Goal: Information Seeking & Learning: Find specific fact

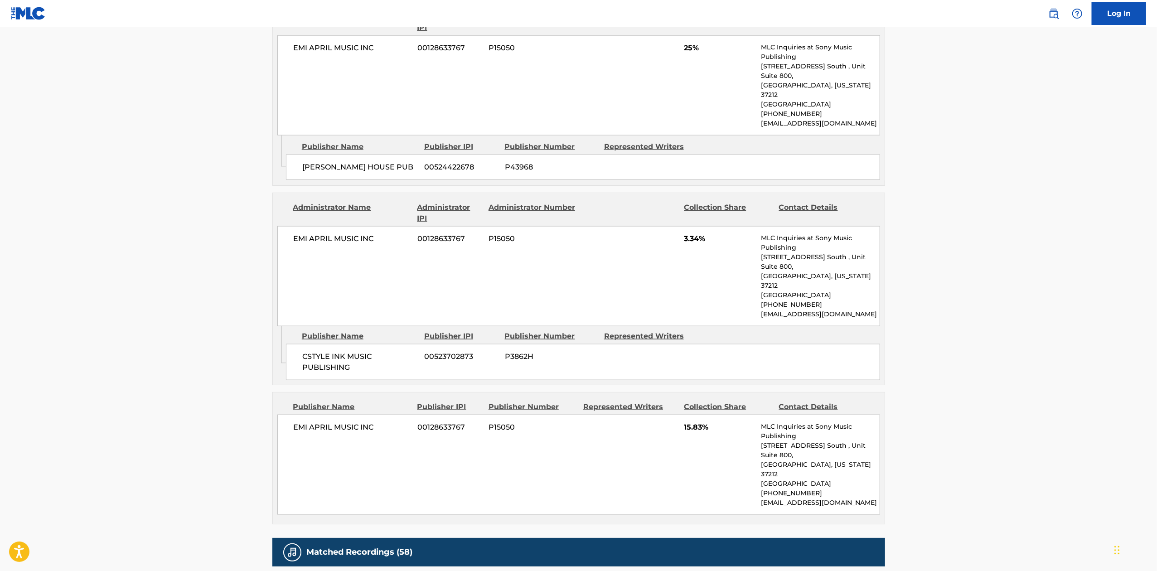
scroll to position [1286, 0]
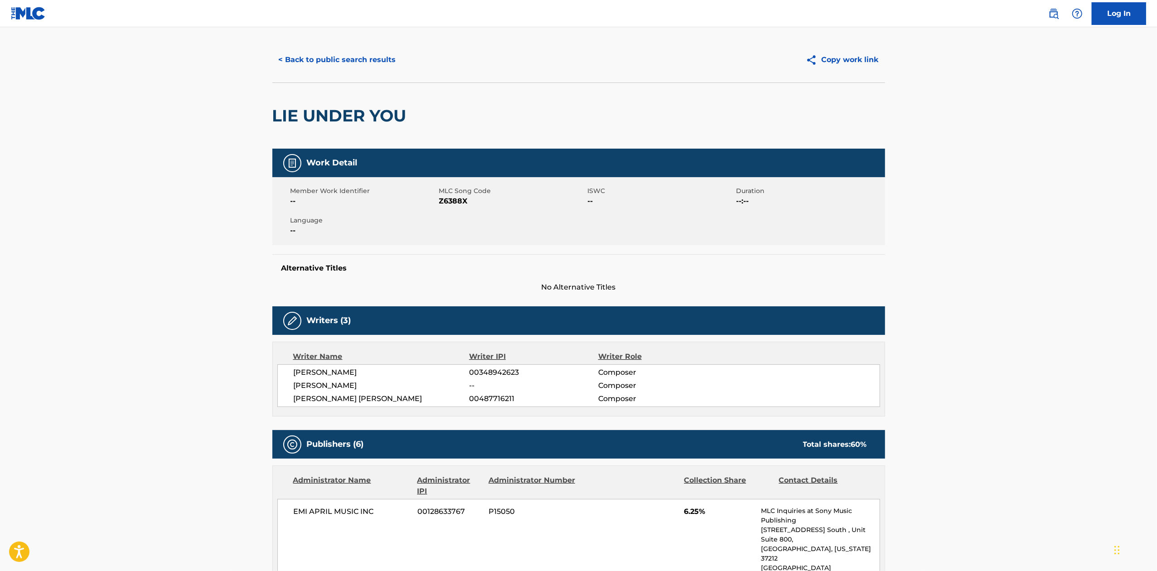
scroll to position [13, 0]
drag, startPoint x: 402, startPoint y: 117, endPoint x: 271, endPoint y: 120, distance: 131.0
copy h2 "LIE UNDER YOU"
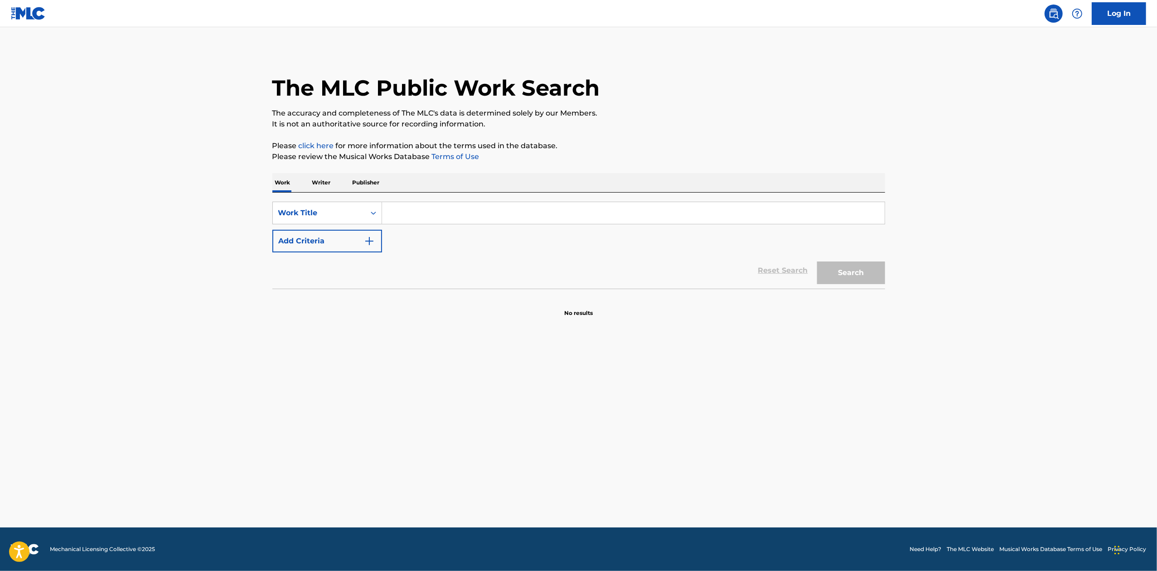
click at [407, 213] on input "Search Form" at bounding box center [633, 213] width 503 height 22
click at [376, 213] on icon "Search Form" at bounding box center [373, 212] width 9 height 9
click at [351, 237] on div "MLC Song Code" at bounding box center [327, 235] width 109 height 23
click at [424, 208] on input "Search Form" at bounding box center [633, 213] width 503 height 22
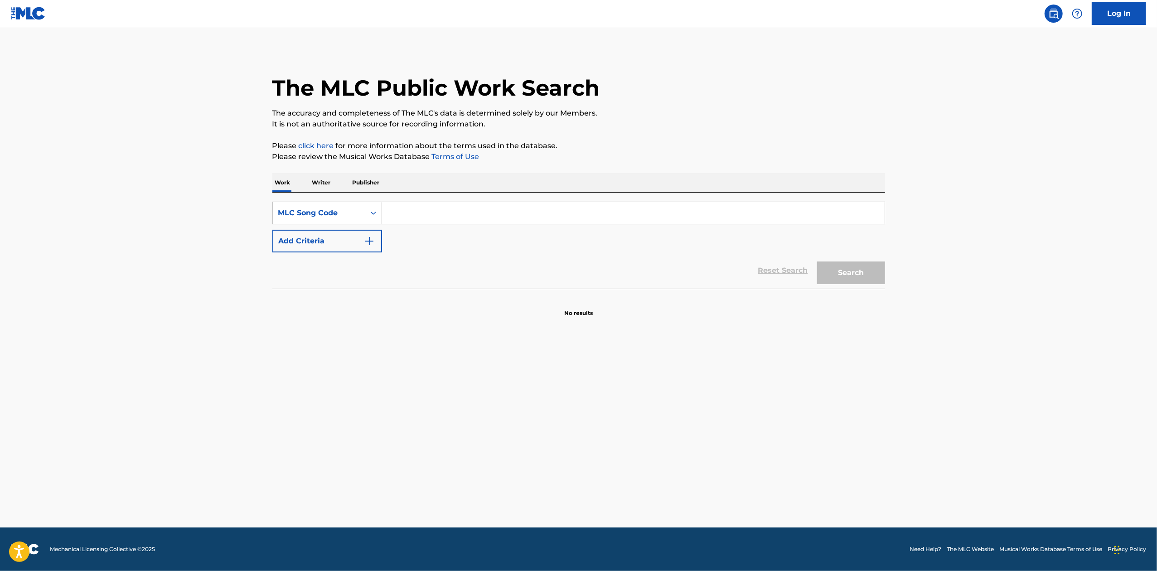
paste input "IC6STA"
type input "IC6STA"
click at [864, 260] on div "Search" at bounding box center [848, 270] width 73 height 36
click at [865, 272] on button "Search" at bounding box center [851, 272] width 68 height 23
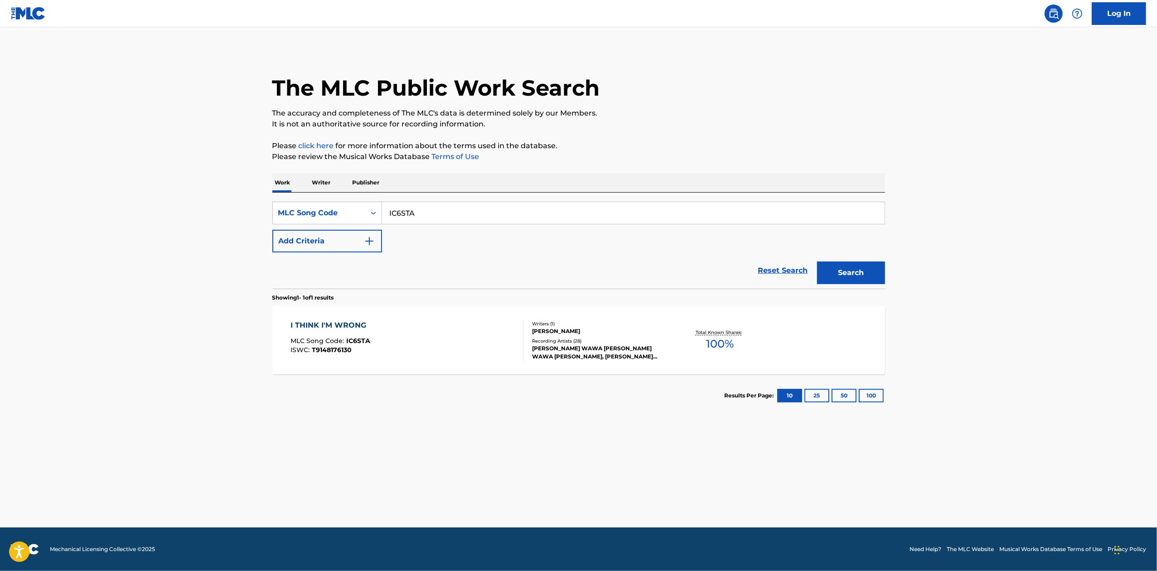
click at [599, 338] on div "Recording Artists ( 28 )" at bounding box center [600, 341] width 137 height 7
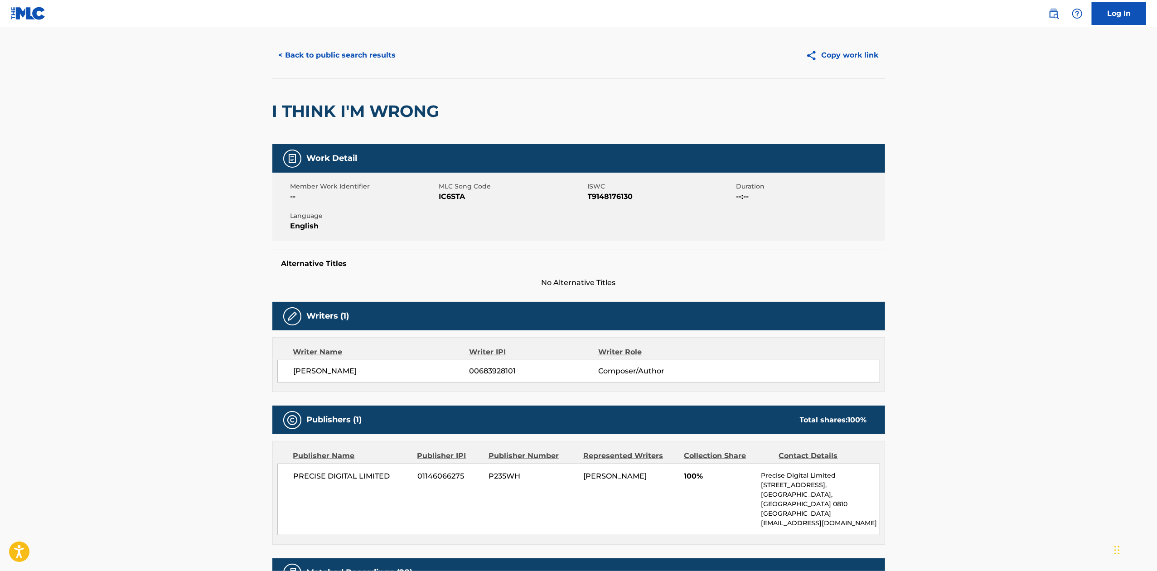
scroll to position [19, 0]
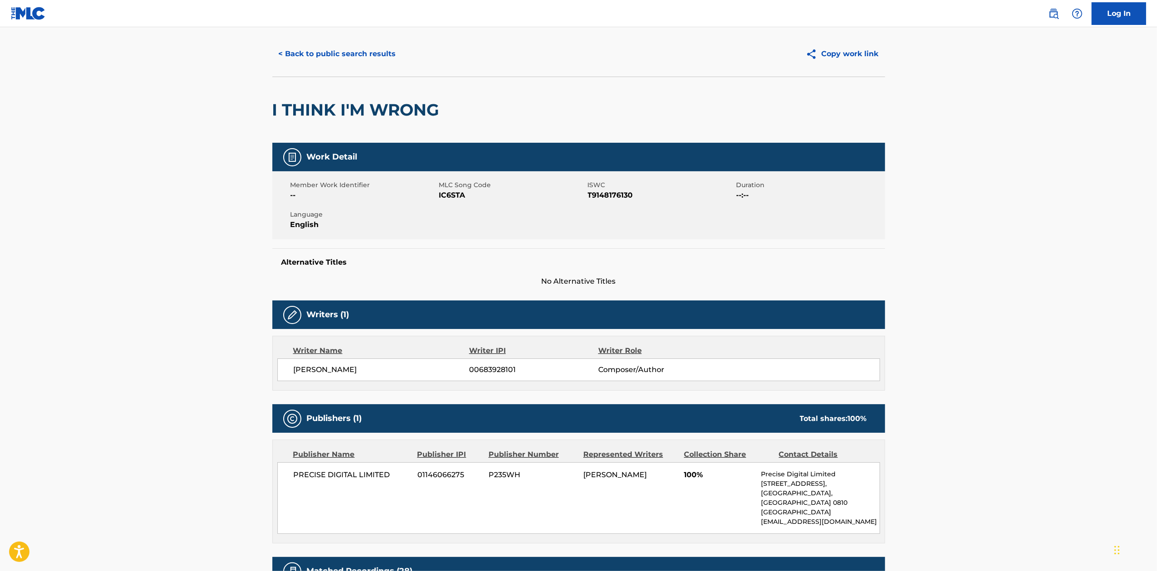
click at [343, 54] on button "< Back to public search results" at bounding box center [337, 54] width 130 height 23
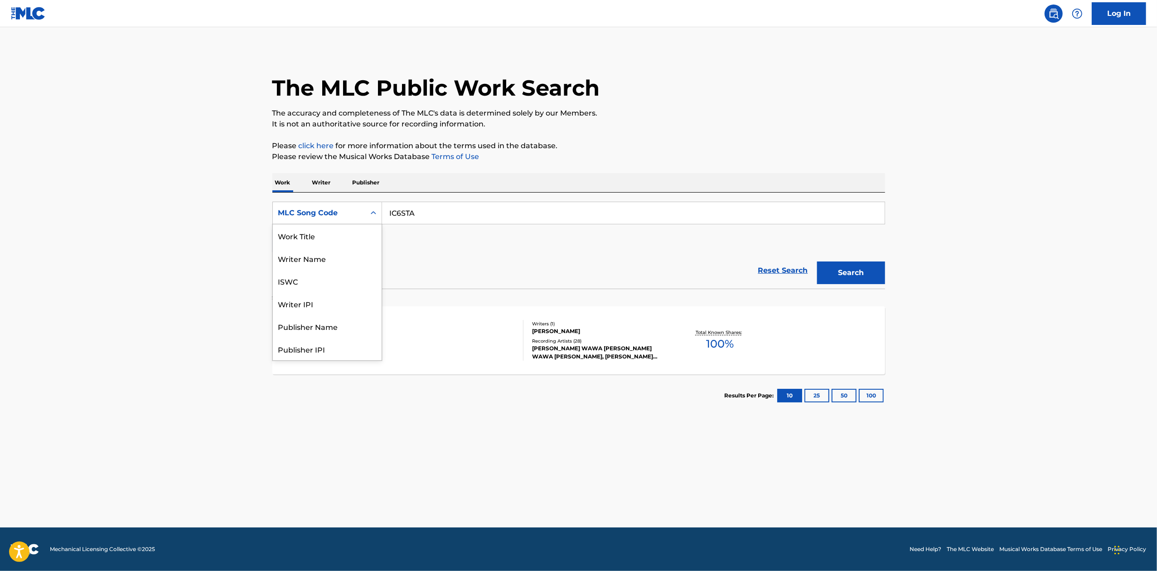
click at [373, 221] on div "Search Form" at bounding box center [373, 213] width 16 height 22
drag, startPoint x: 767, startPoint y: 260, endPoint x: 770, endPoint y: 275, distance: 14.8
click at [770, 275] on div "Reset Search Search" at bounding box center [578, 270] width 613 height 36
click at [770, 275] on link "Reset Search" at bounding box center [783, 271] width 59 height 20
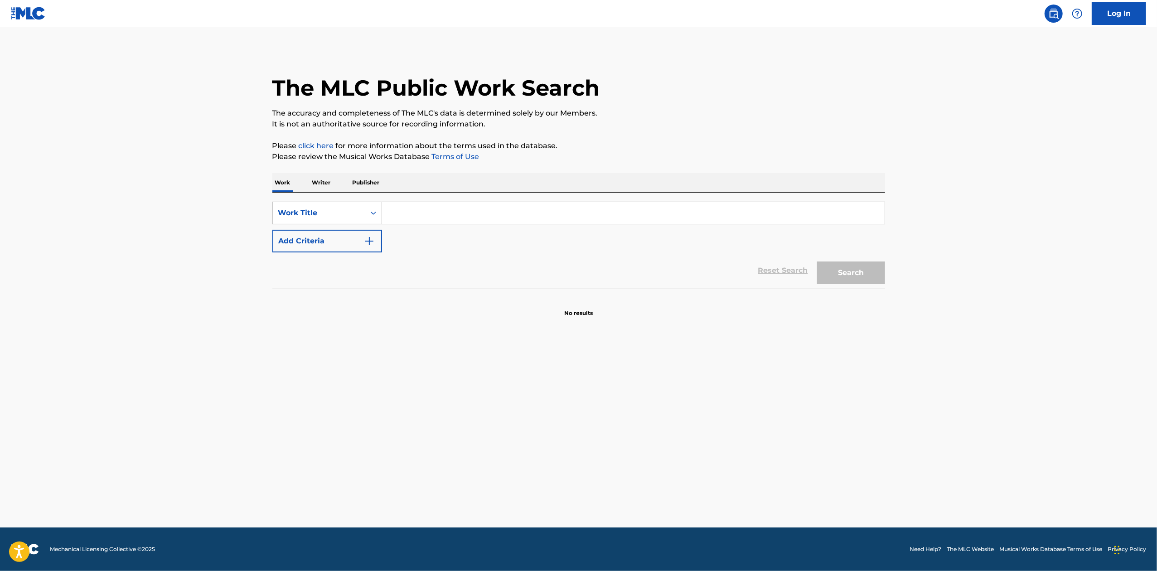
click at [518, 213] on input "Search Form" at bounding box center [633, 213] width 503 height 22
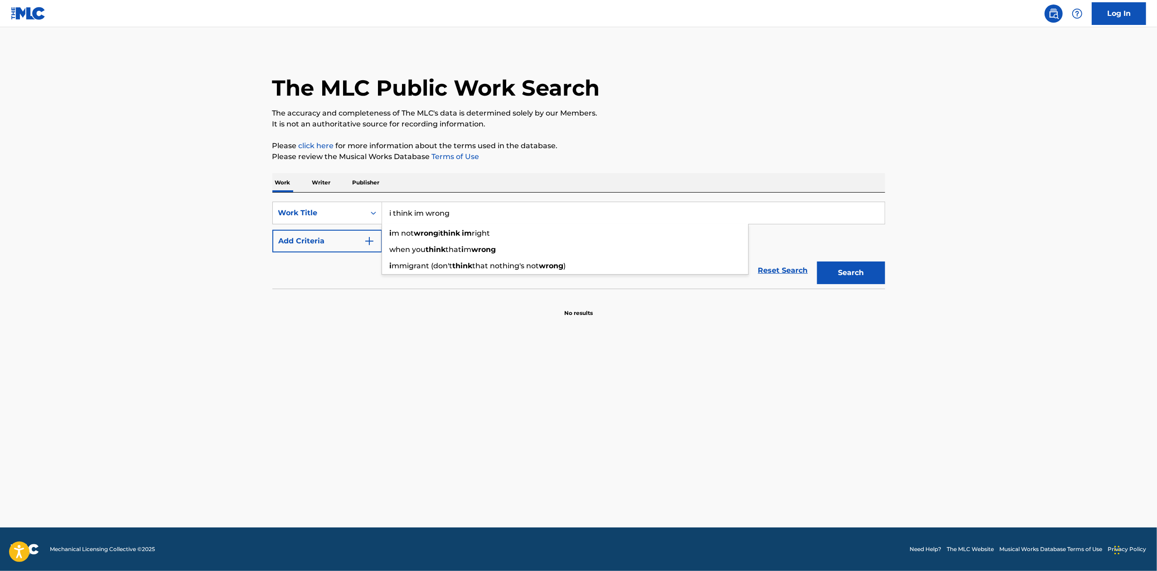
click at [419, 216] on input "i think im wrong" at bounding box center [633, 213] width 503 height 22
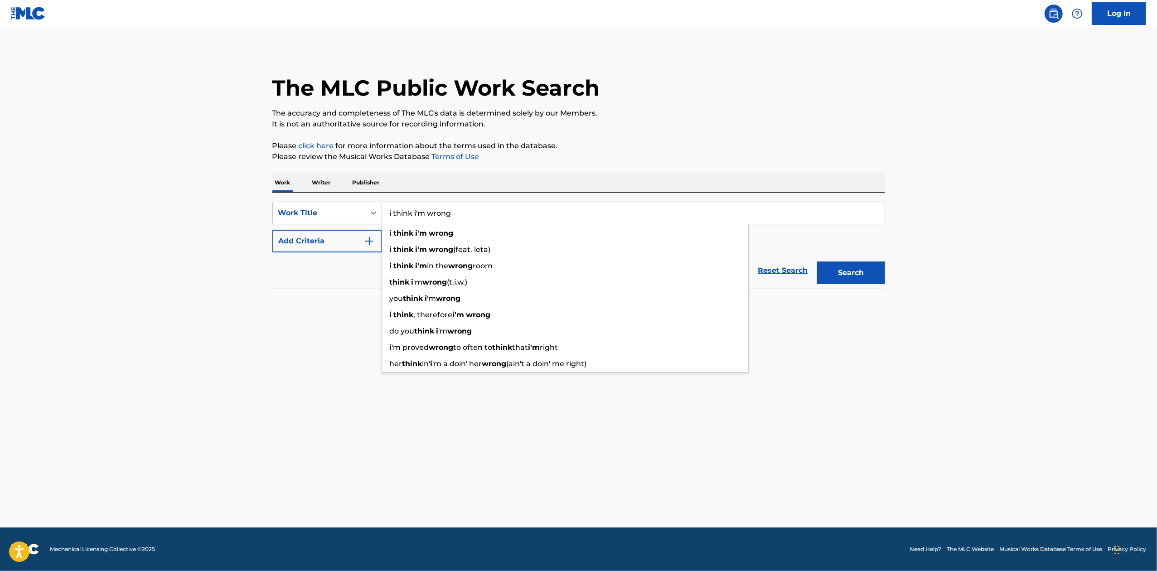
type input "i think i'm wrong"
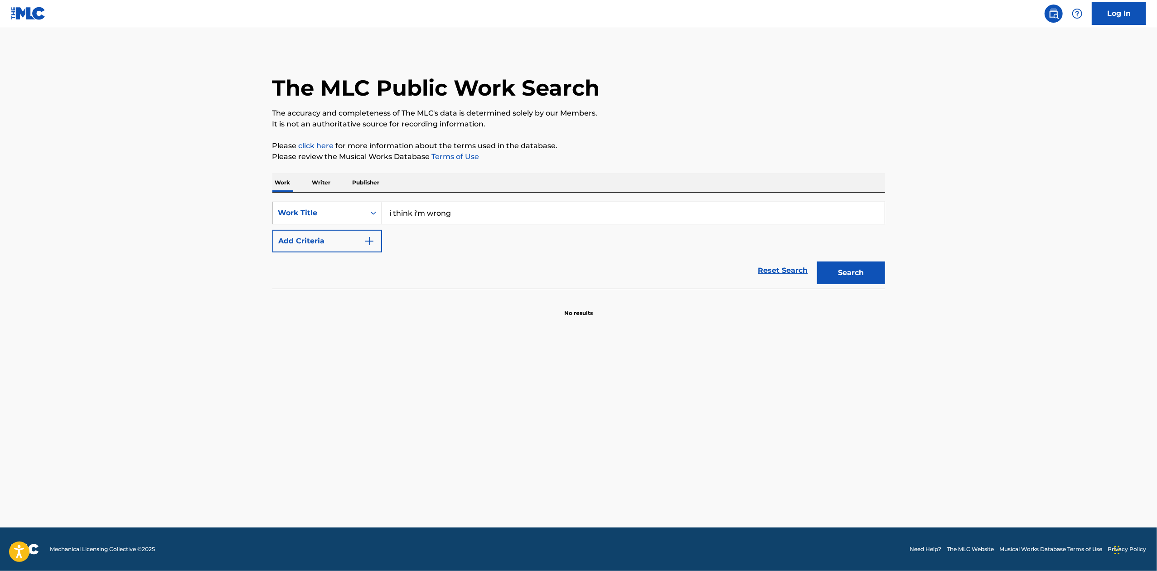
click at [294, 346] on main "The MLC Public Work Search The accuracy and completeness of The MLC's data is d…" at bounding box center [578, 277] width 1157 height 500
click at [854, 272] on button "Search" at bounding box center [851, 272] width 68 height 23
